Goal: Information Seeking & Learning: Check status

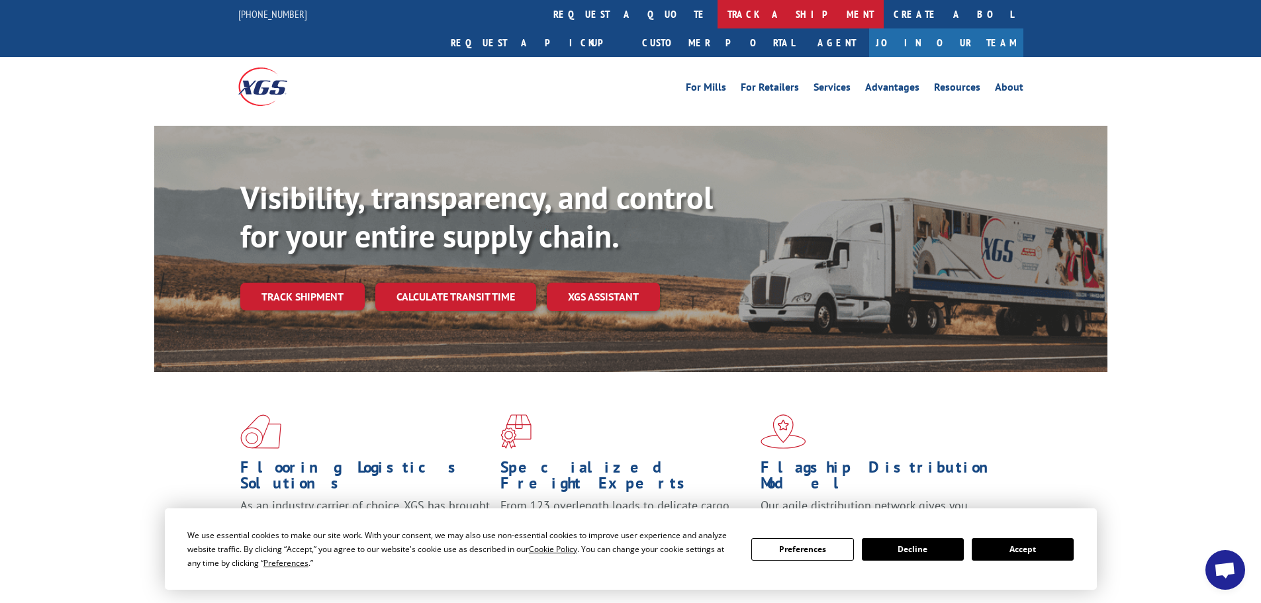
click at [718, 19] on link "track a shipment" at bounding box center [801, 14] width 166 height 28
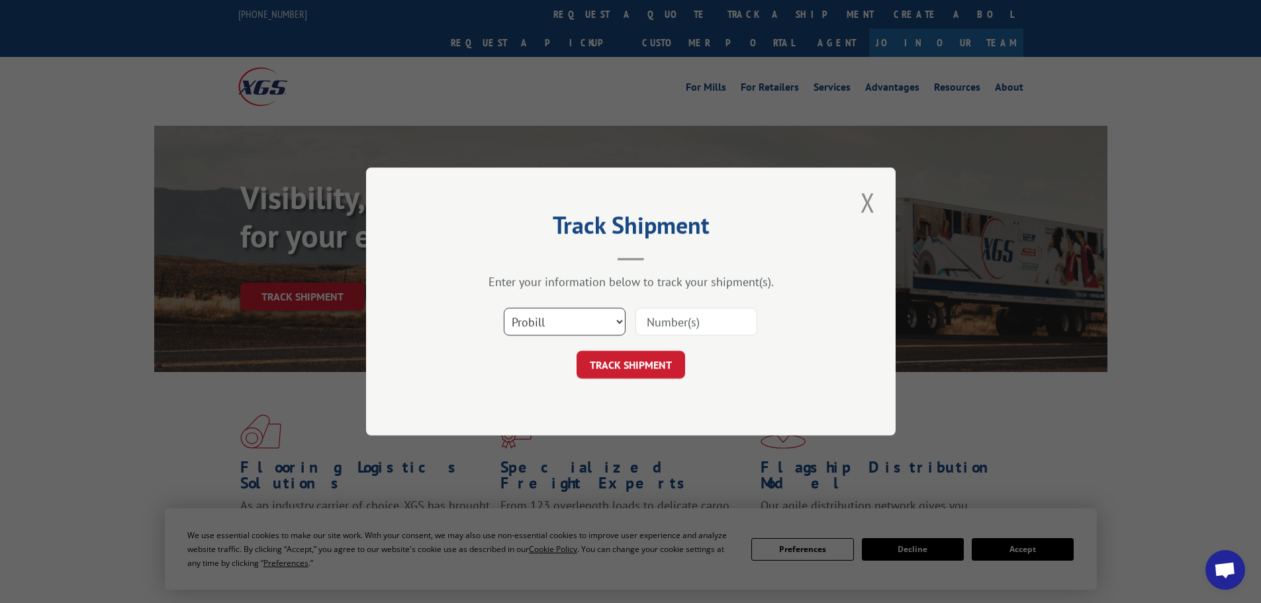
click at [575, 326] on select "Select category... Probill BOL PO" at bounding box center [565, 322] width 122 height 28
select select "bol"
click at [504, 308] on select "Select category... Probill BOL PO" at bounding box center [565, 322] width 122 height 28
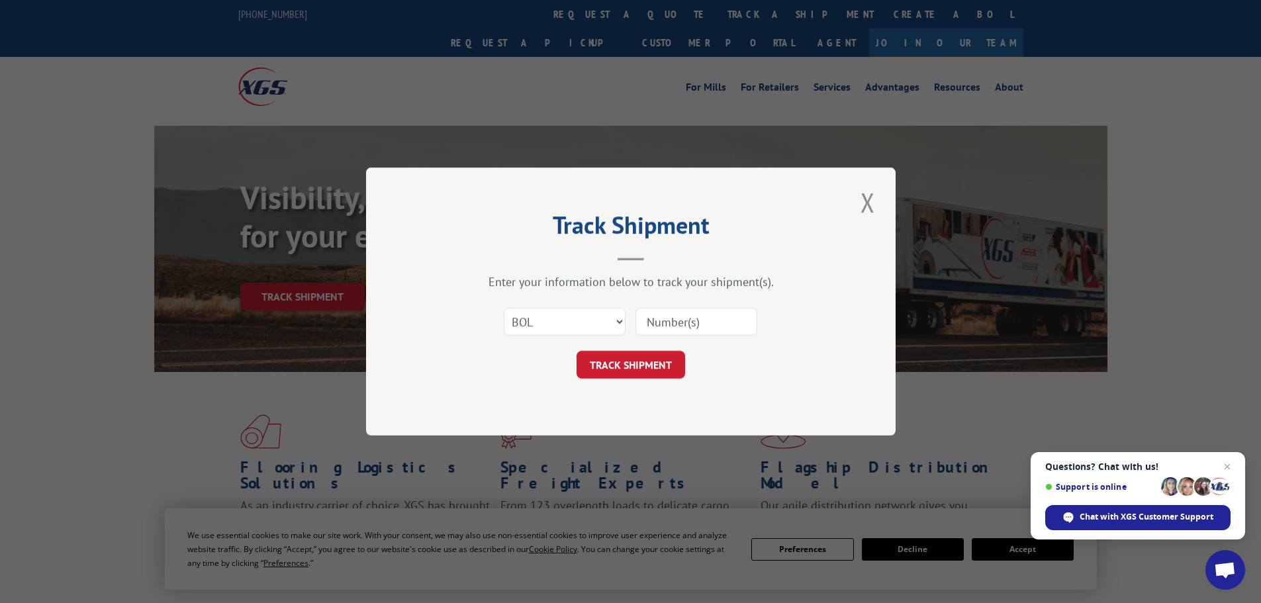
click at [642, 323] on input at bounding box center [697, 322] width 122 height 28
paste input "4870031"
click at [652, 323] on input "4870031" at bounding box center [697, 322] width 122 height 28
type input "4870031"
click at [652, 357] on button "TRACK SHIPMENT" at bounding box center [631, 365] width 109 height 28
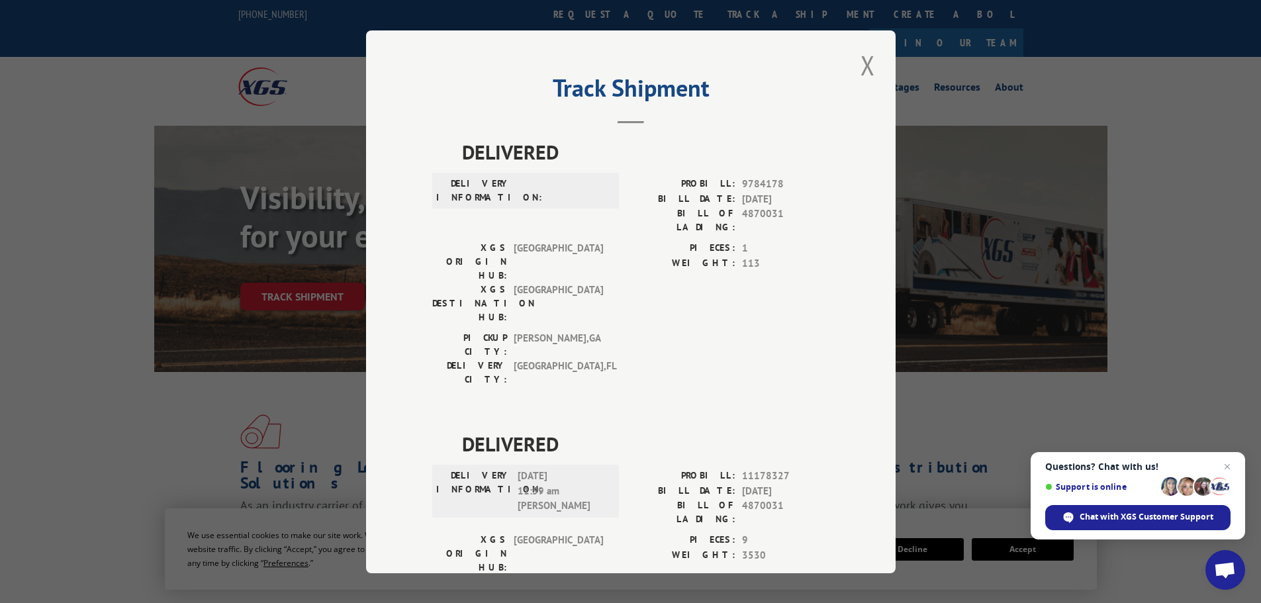
click at [857, 61] on button "Close modal" at bounding box center [868, 65] width 23 height 36
